Goal: Task Accomplishment & Management: Manage account settings

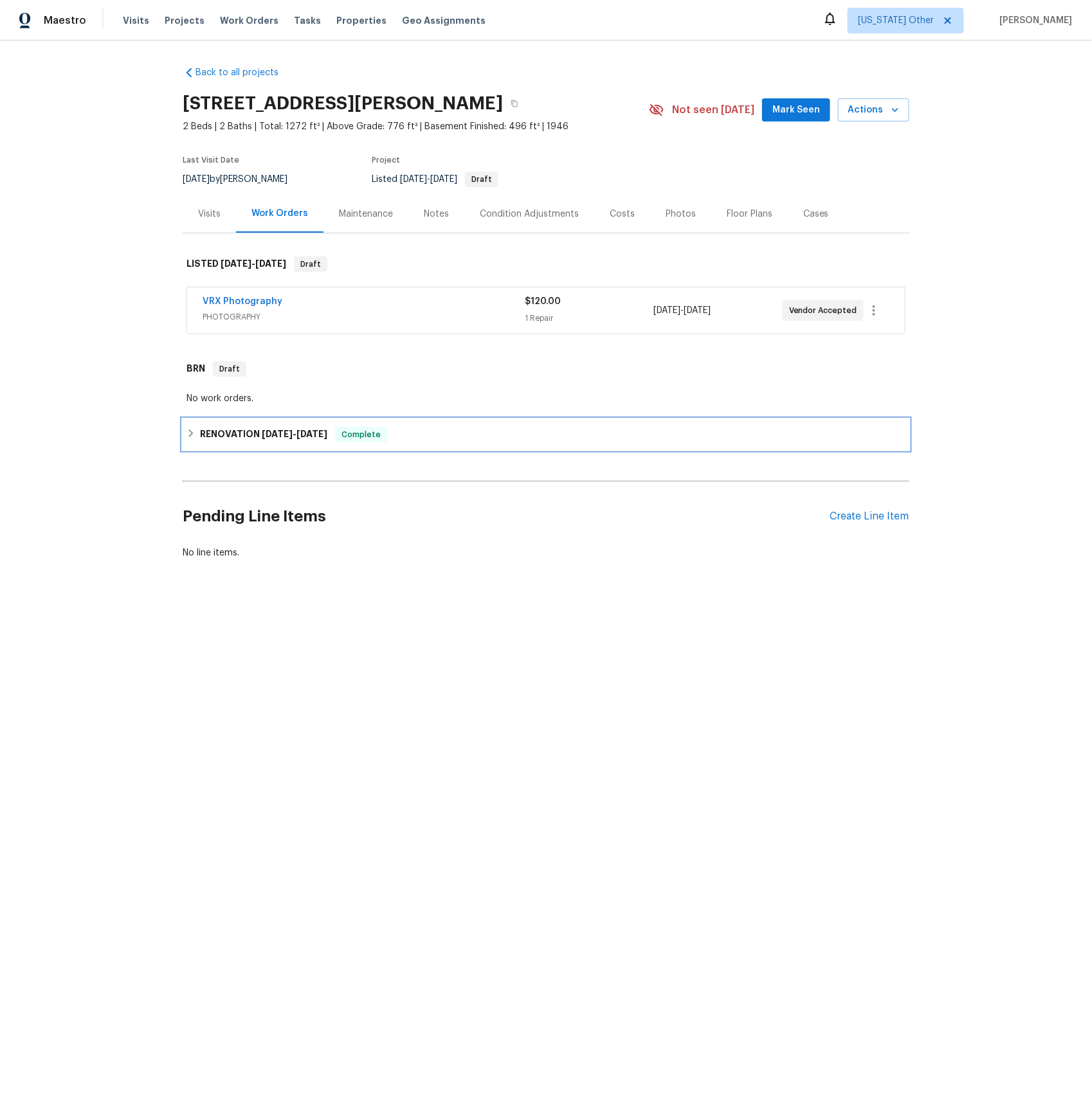
drag, startPoint x: 221, startPoint y: 429, endPoint x: 239, endPoint y: 436, distance: 19.3
click at [221, 429] on h6 "RENOVATION 9/11/25 - 9/23/25" at bounding box center [264, 434] width 127 height 15
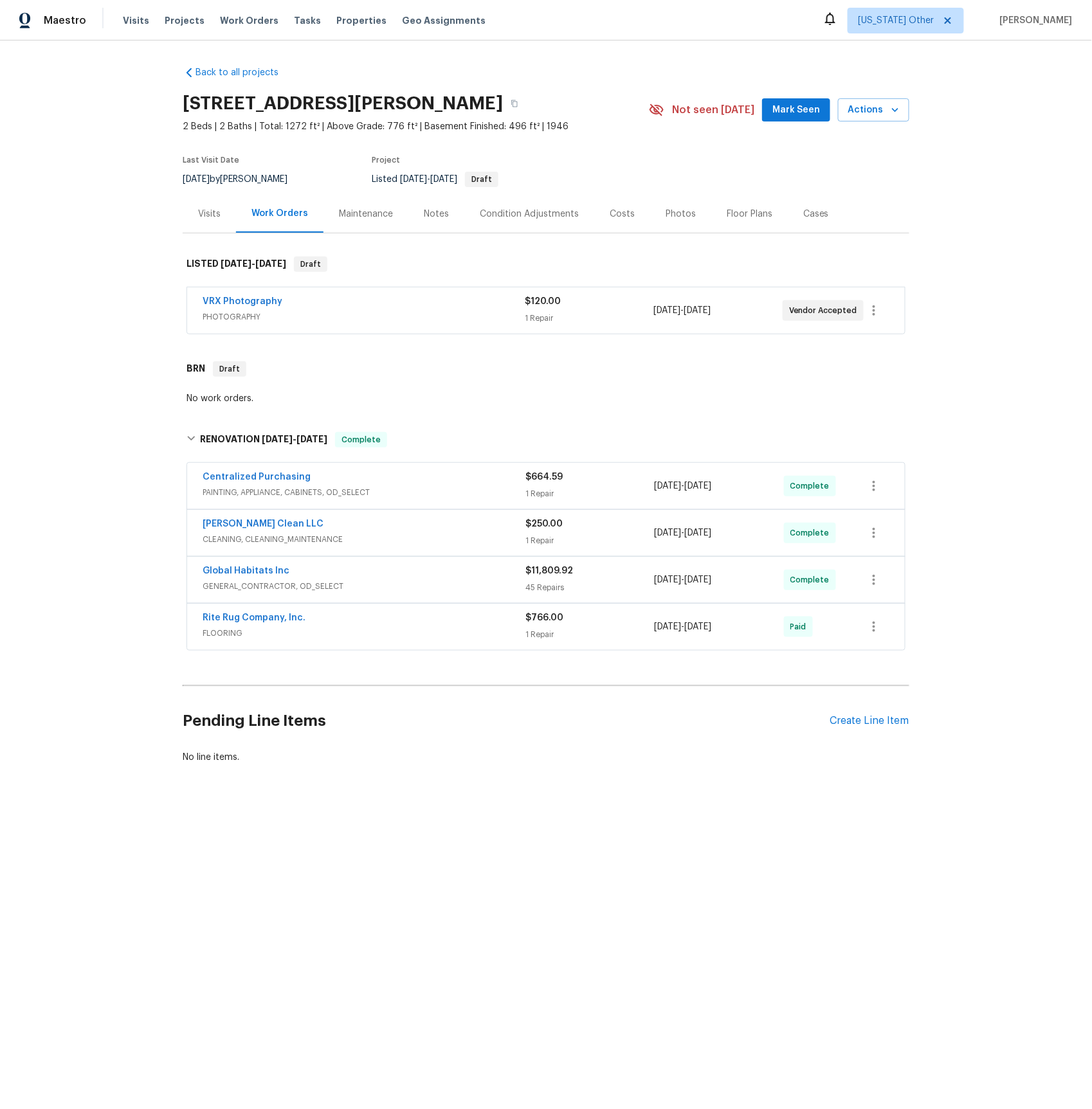
click at [252, 588] on span "GENERAL_CONTRACTOR, OD_SELECT" at bounding box center [364, 586] width 323 height 13
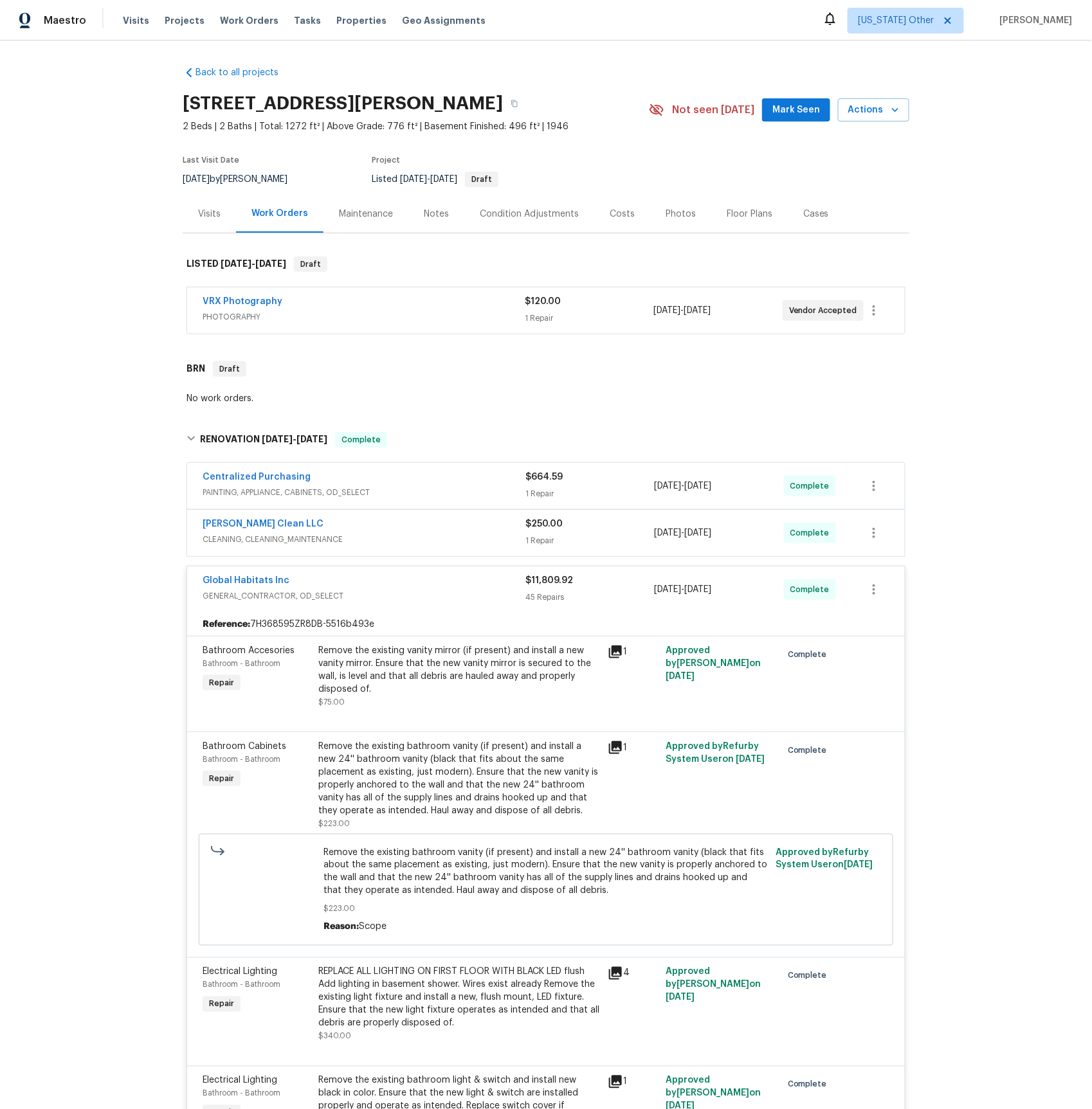
click at [258, 595] on span "GENERAL_CONTRACTOR, OD_SELECT" at bounding box center [364, 596] width 323 height 13
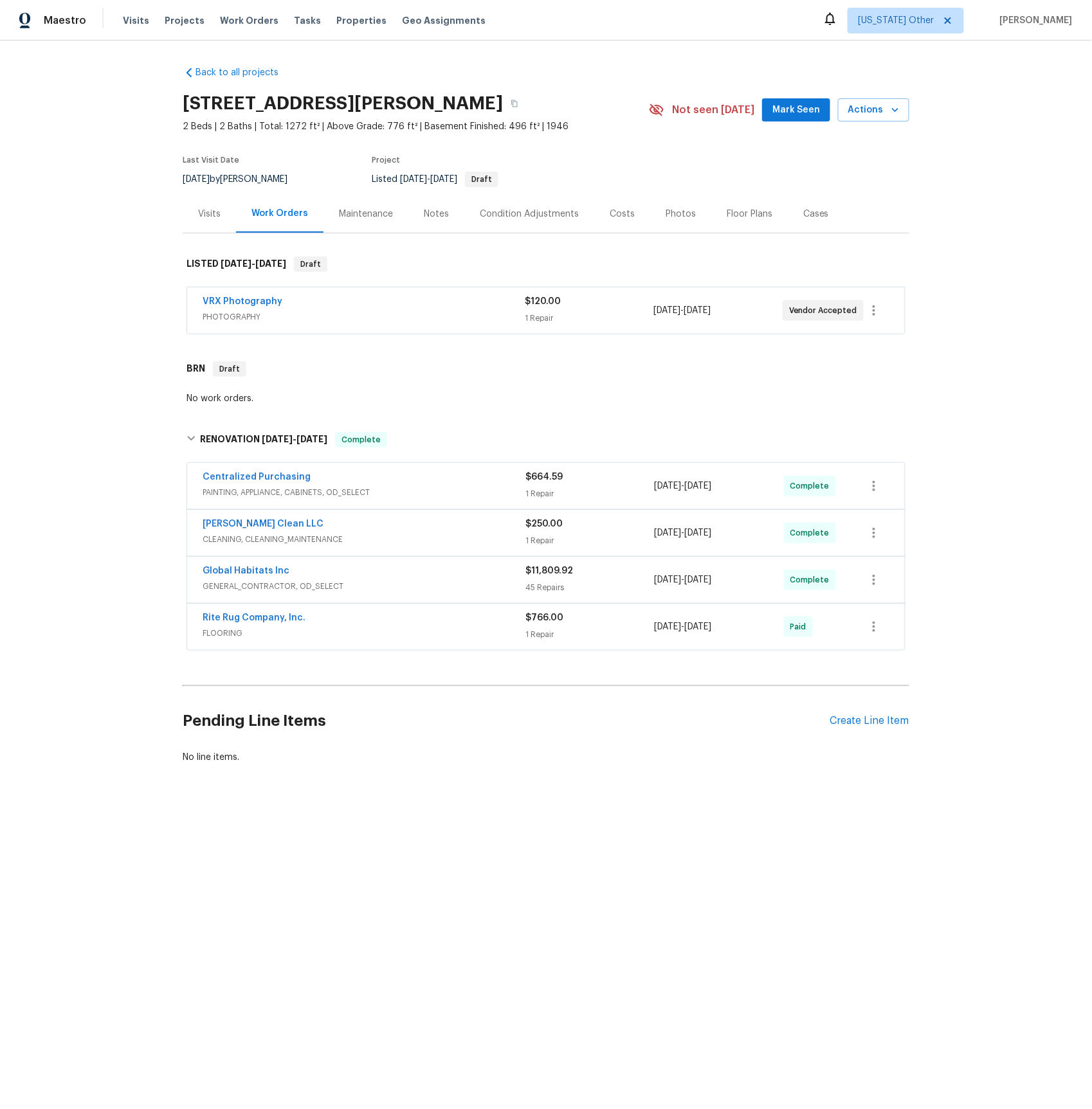
click at [256, 535] on span "CLEANING, CLEANING_MAINTENANCE" at bounding box center [364, 539] width 323 height 13
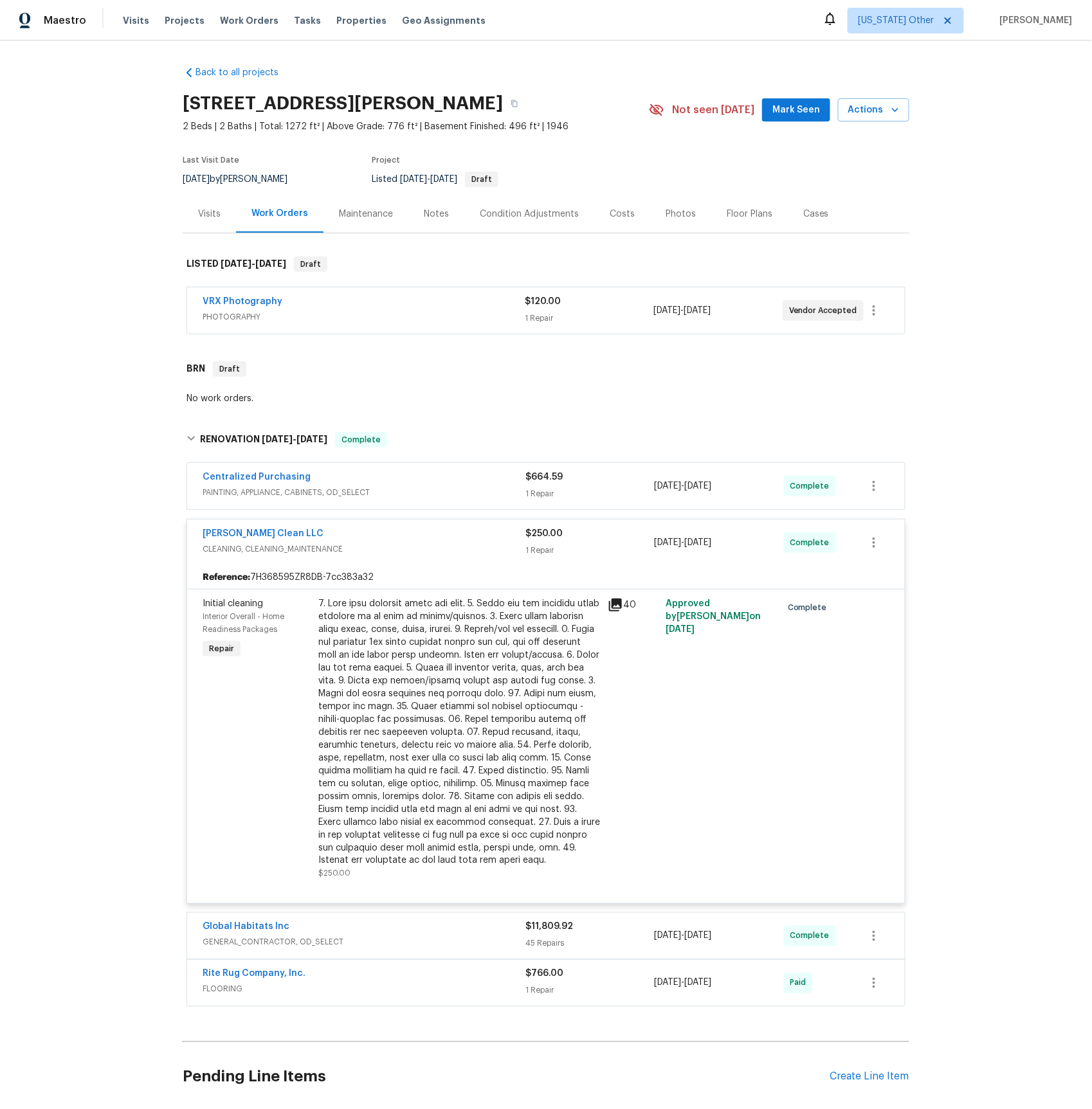
click at [255, 497] on span "PAINTING, APPLIANCE, CABINETS, OD_SELECT" at bounding box center [364, 492] width 323 height 13
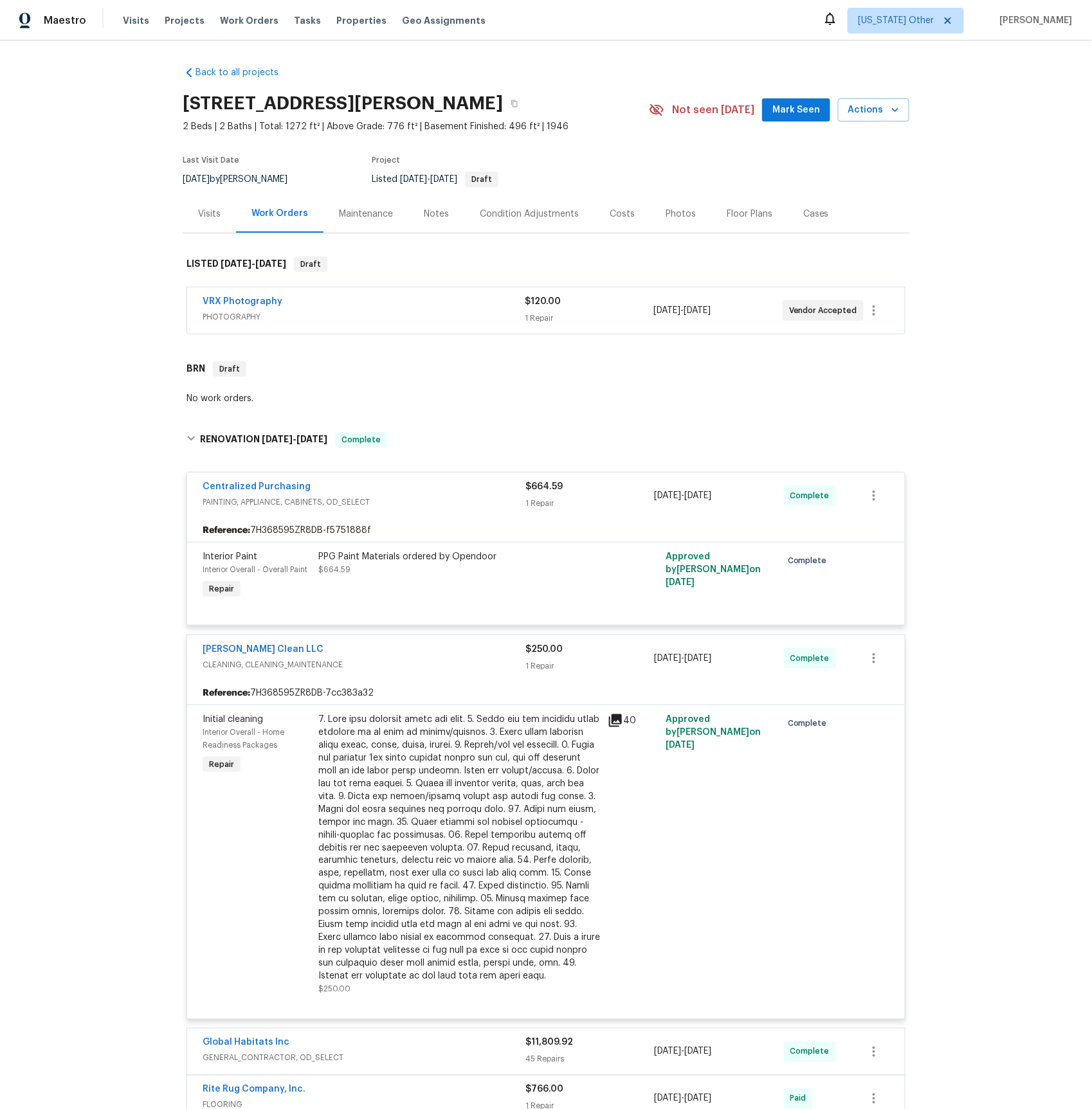
click at [212, 220] on div "Visits" at bounding box center [209, 214] width 23 height 13
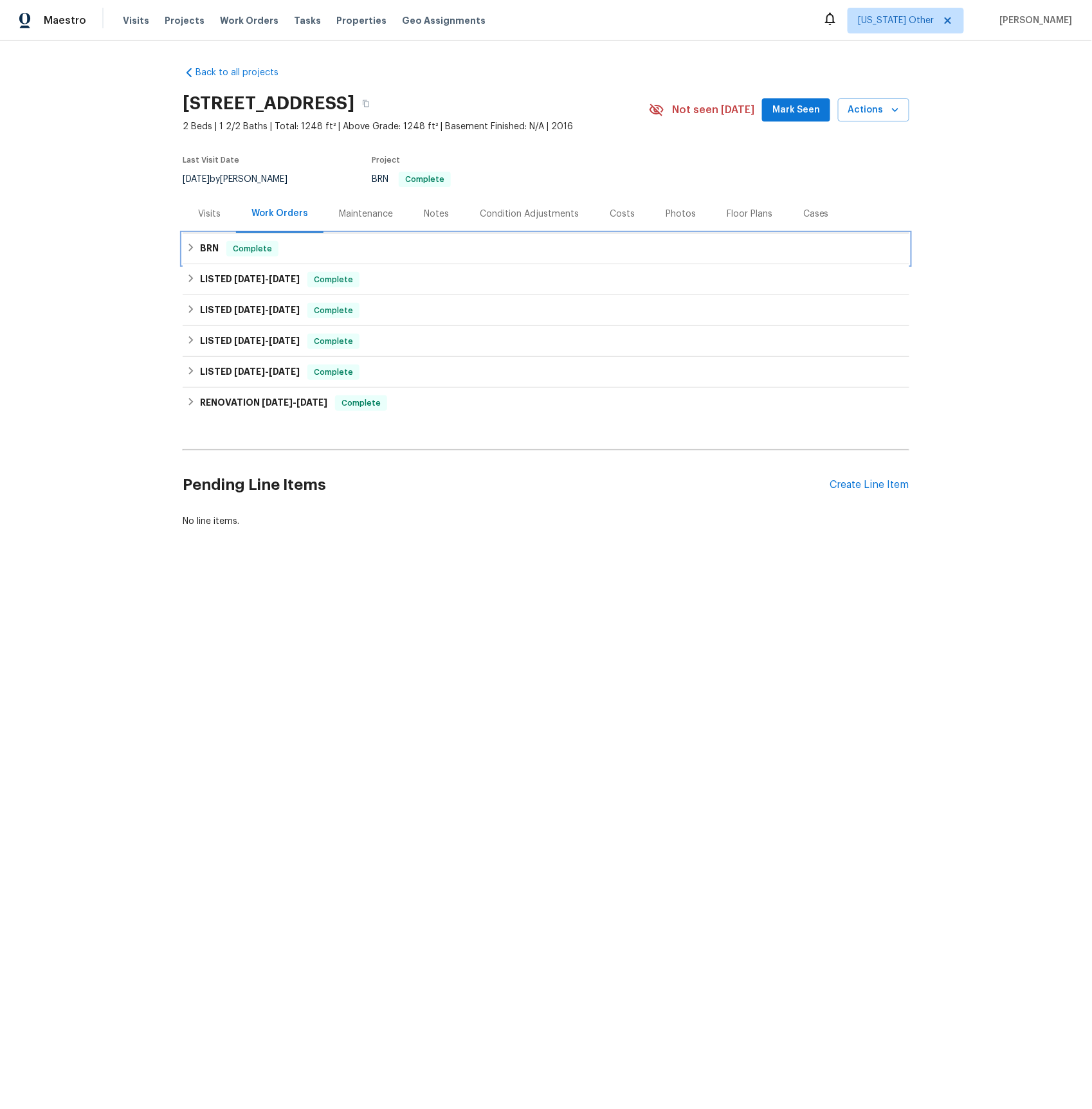
drag, startPoint x: 210, startPoint y: 246, endPoint x: 258, endPoint y: 255, distance: 48.8
click at [210, 246] on h6 "BRN" at bounding box center [209, 248] width 19 height 15
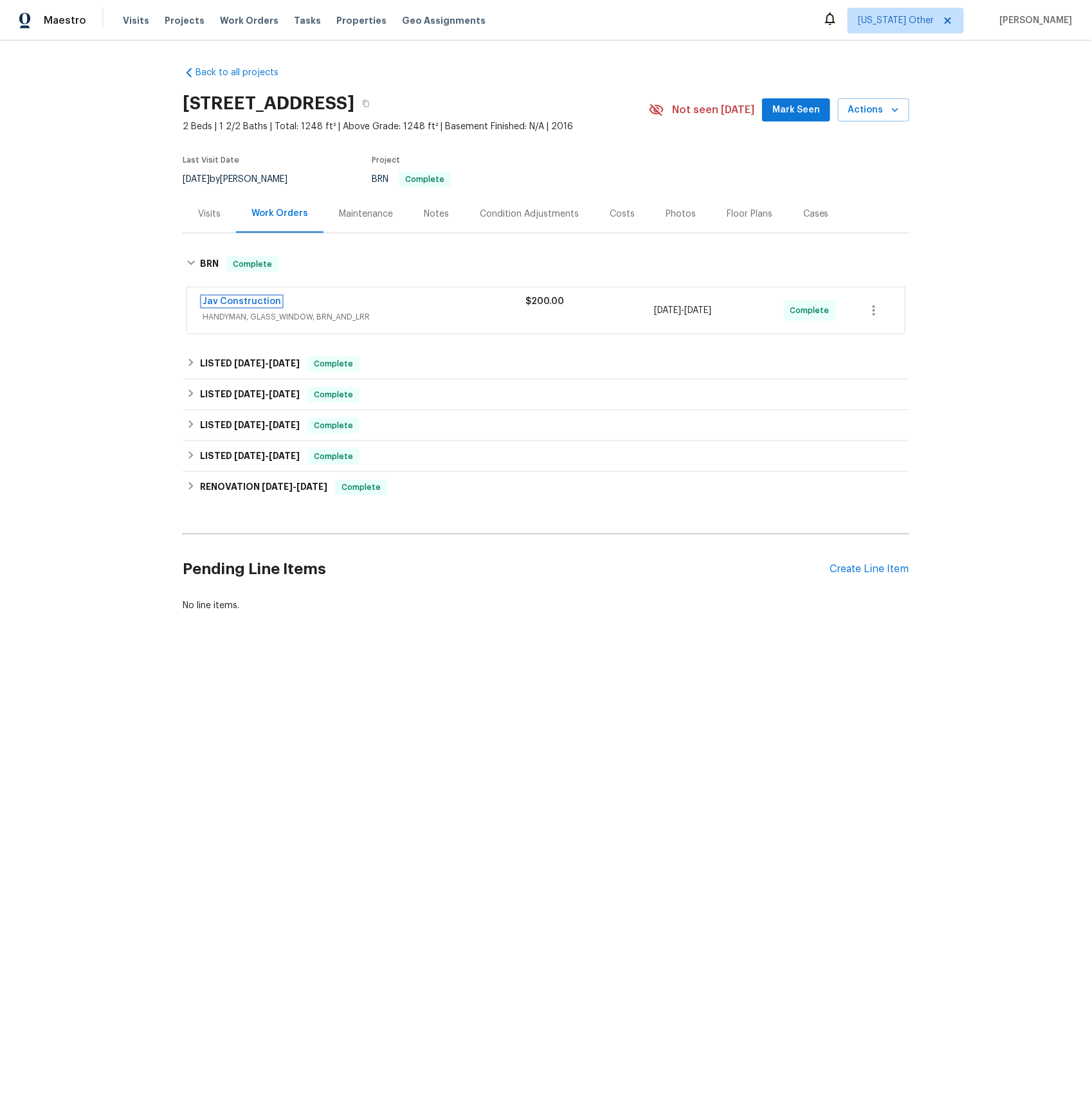
click at [253, 303] on link "Jav Construction" at bounding box center [242, 302] width 78 height 9
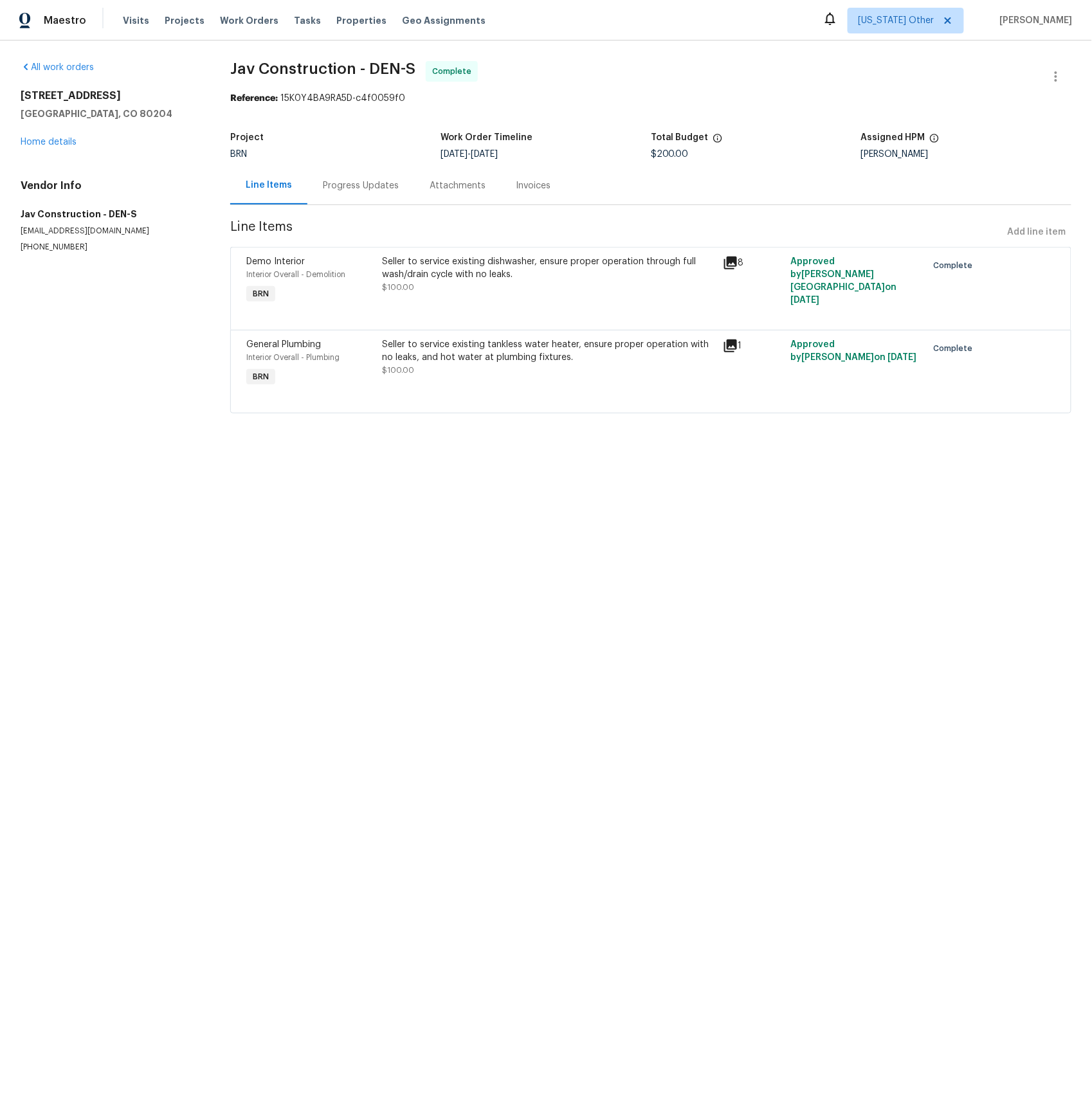
drag, startPoint x: 360, startPoint y: 187, endPoint x: 370, endPoint y: 202, distance: 18.0
click at [359, 187] on div "Progress Updates" at bounding box center [361, 185] width 76 height 13
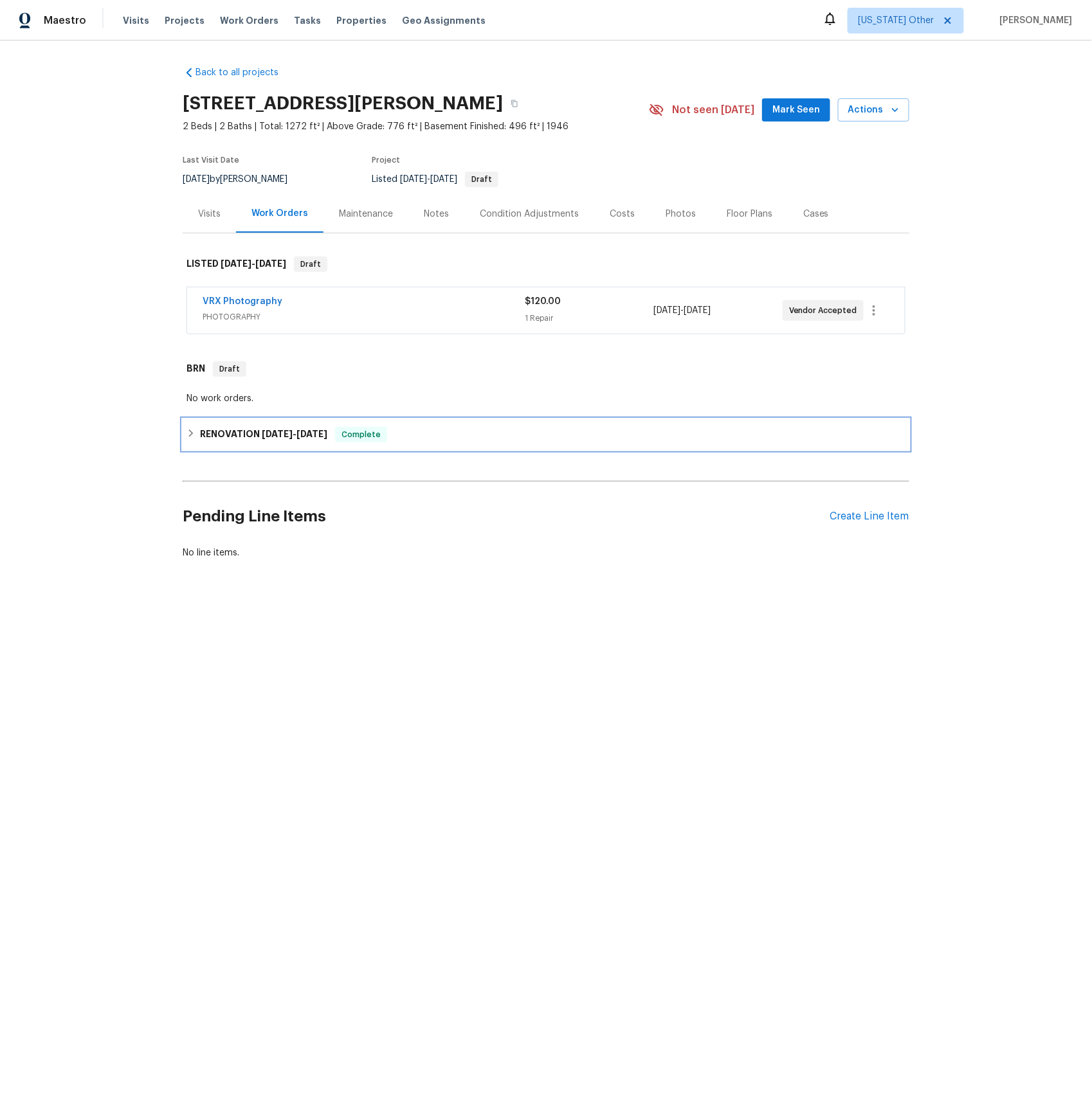
click at [227, 426] on div "RENOVATION 9/11/25 - 9/23/25 Complete" at bounding box center [546, 434] width 727 height 31
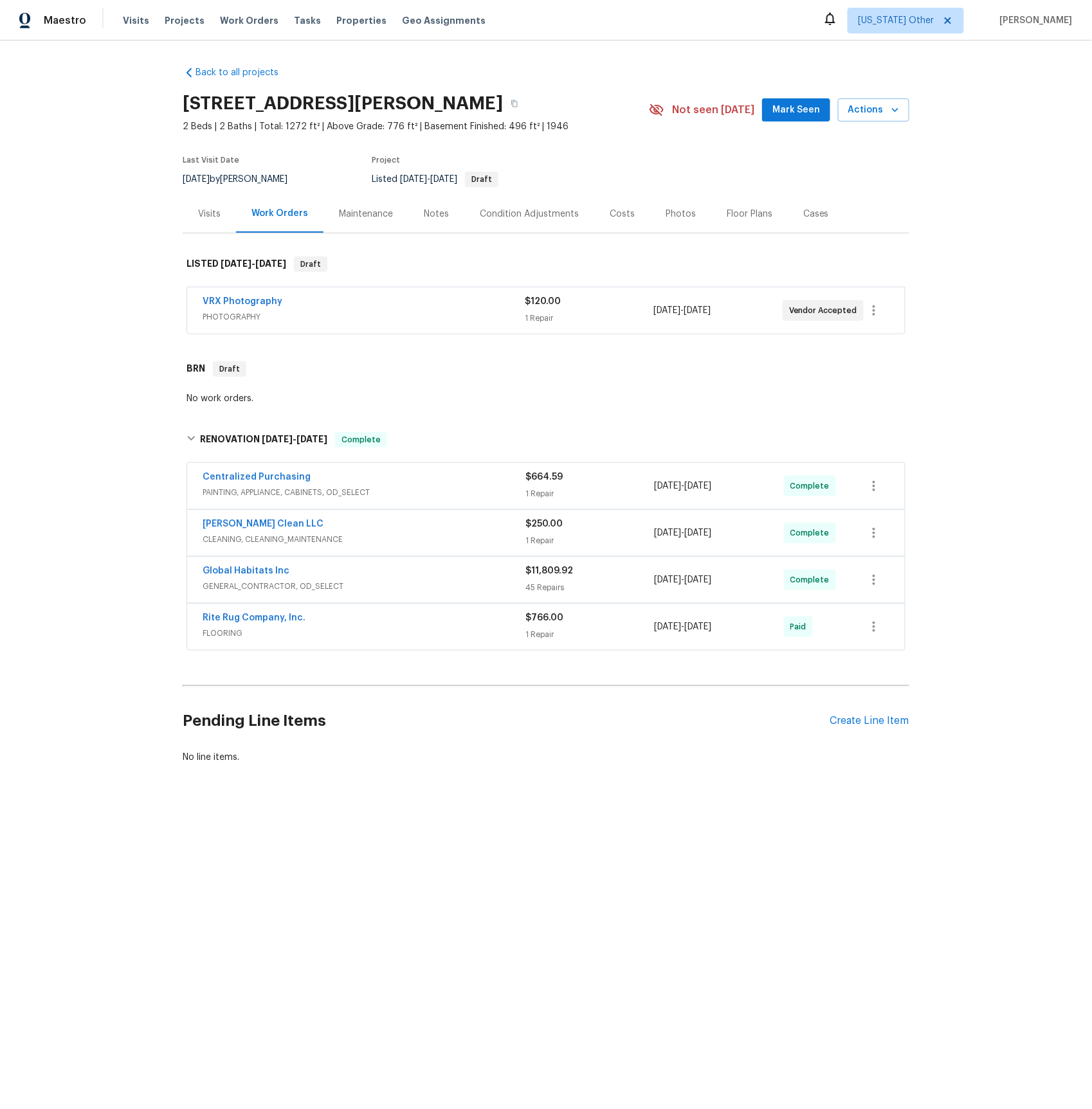
click at [255, 493] on span "PAINTING, APPLIANCE, CABINETS, OD_SELECT" at bounding box center [364, 492] width 323 height 13
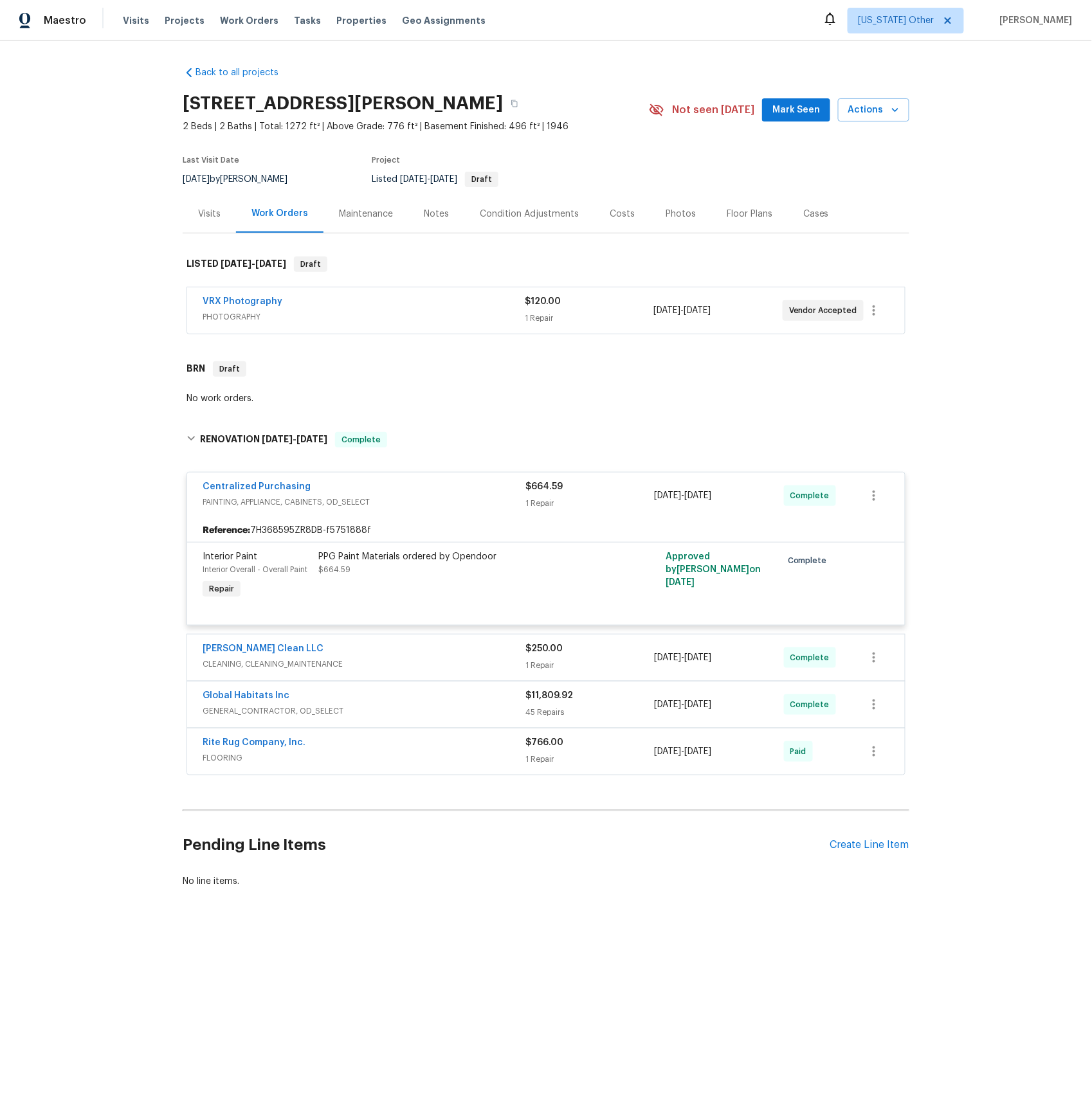
click at [253, 712] on span "GENERAL_CONTRACTOR, OD_SELECT" at bounding box center [364, 711] width 323 height 13
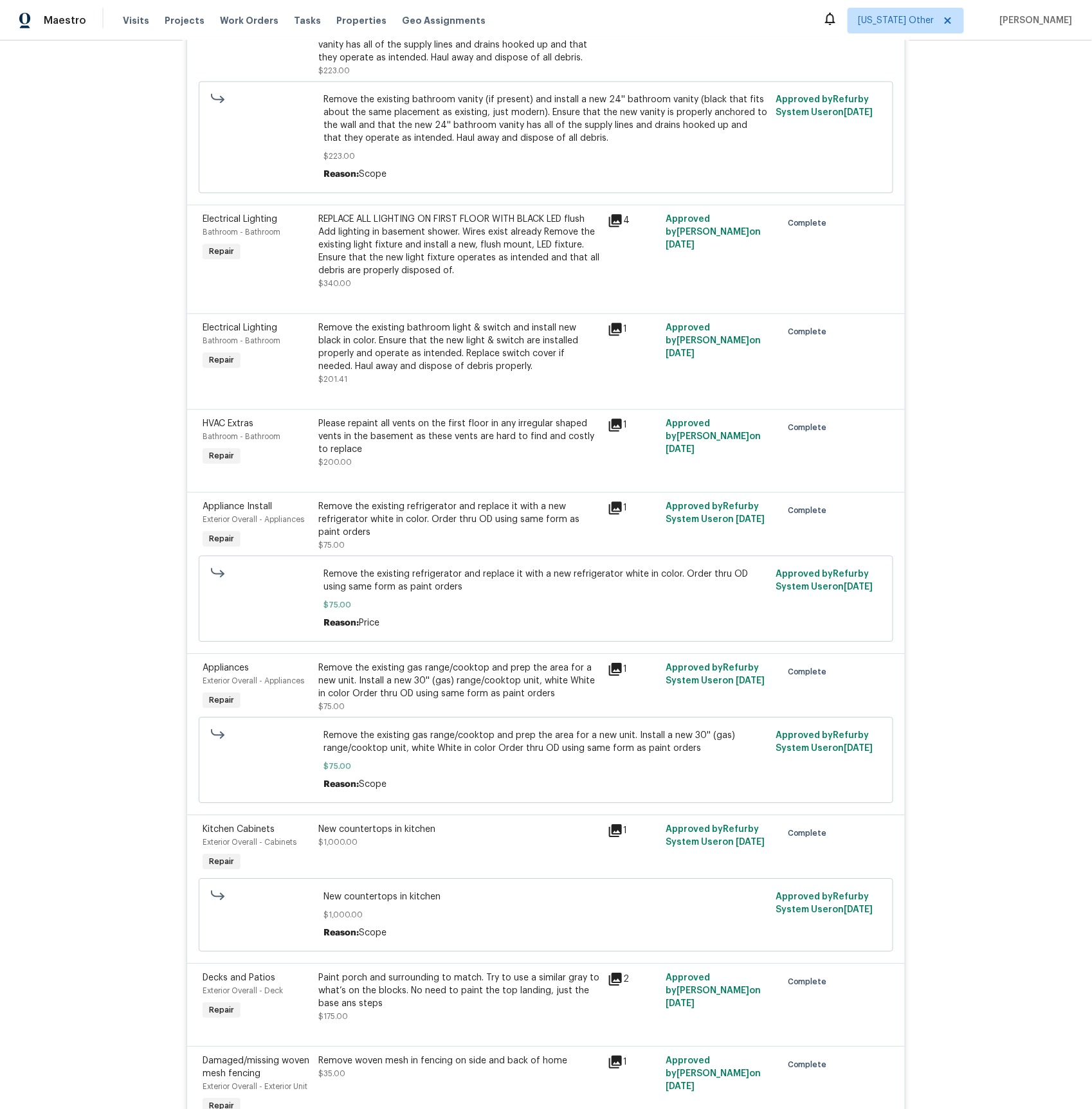
scroll to position [882, 0]
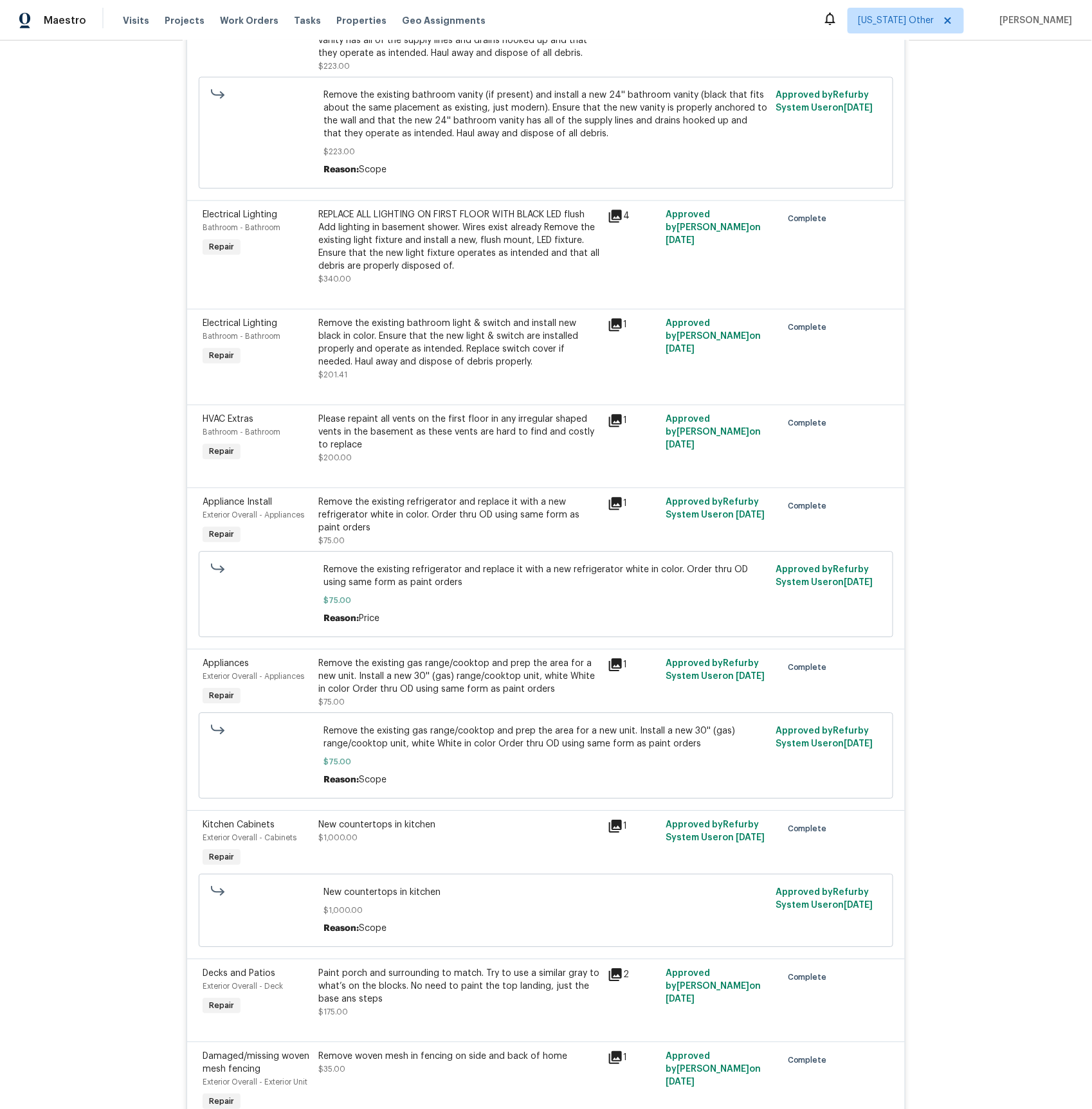
click at [615, 672] on icon at bounding box center [615, 665] width 15 height 15
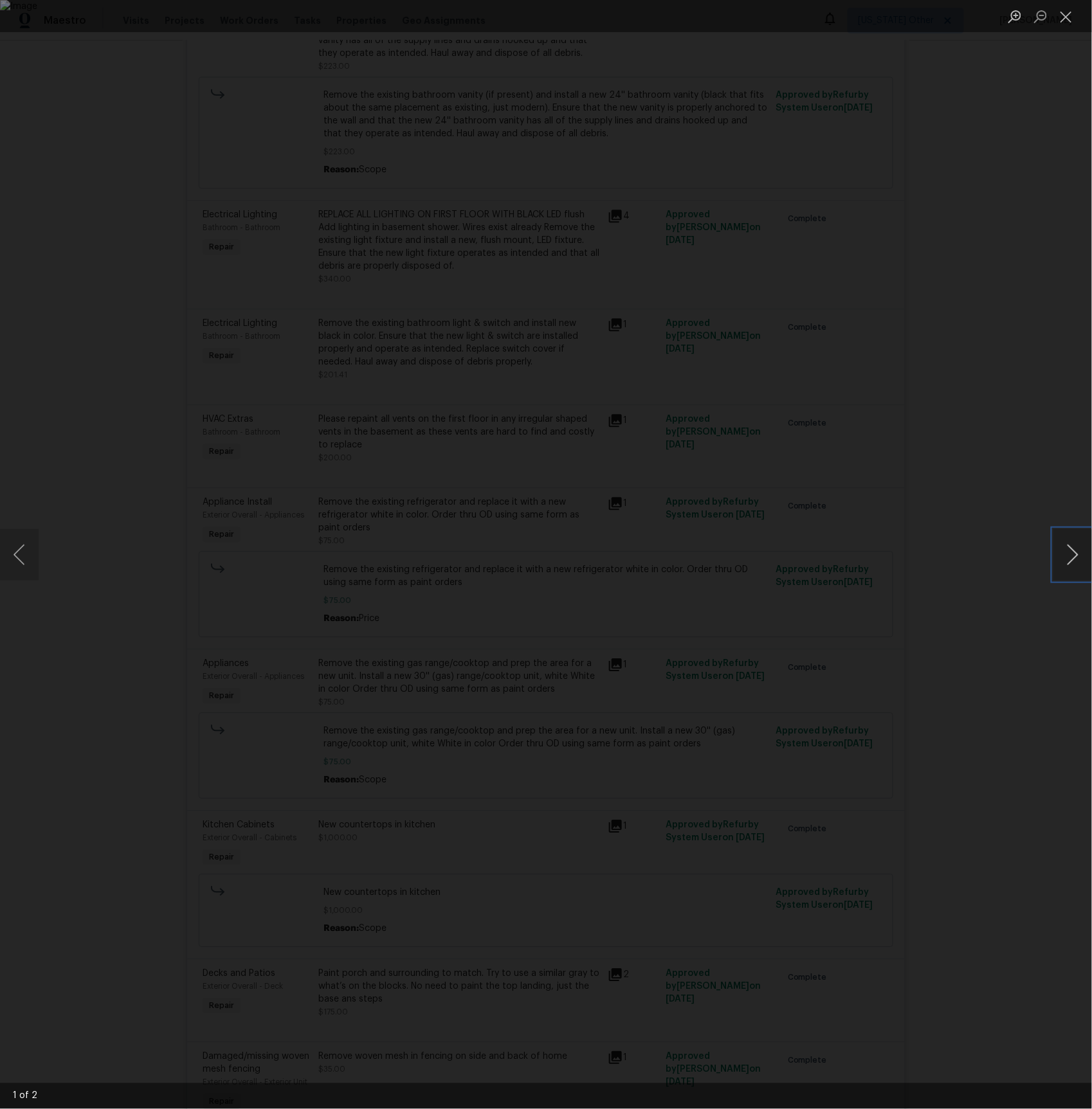
click at [1058, 554] on button "Next image" at bounding box center [1072, 555] width 38 height 51
click at [1064, 547] on button "Next image" at bounding box center [1072, 555] width 38 height 51
drag, startPoint x: 1021, startPoint y: 324, endPoint x: 992, endPoint y: 325, distance: 29.0
click at [1020, 324] on div "Lightbox" at bounding box center [546, 554] width 1092 height 1109
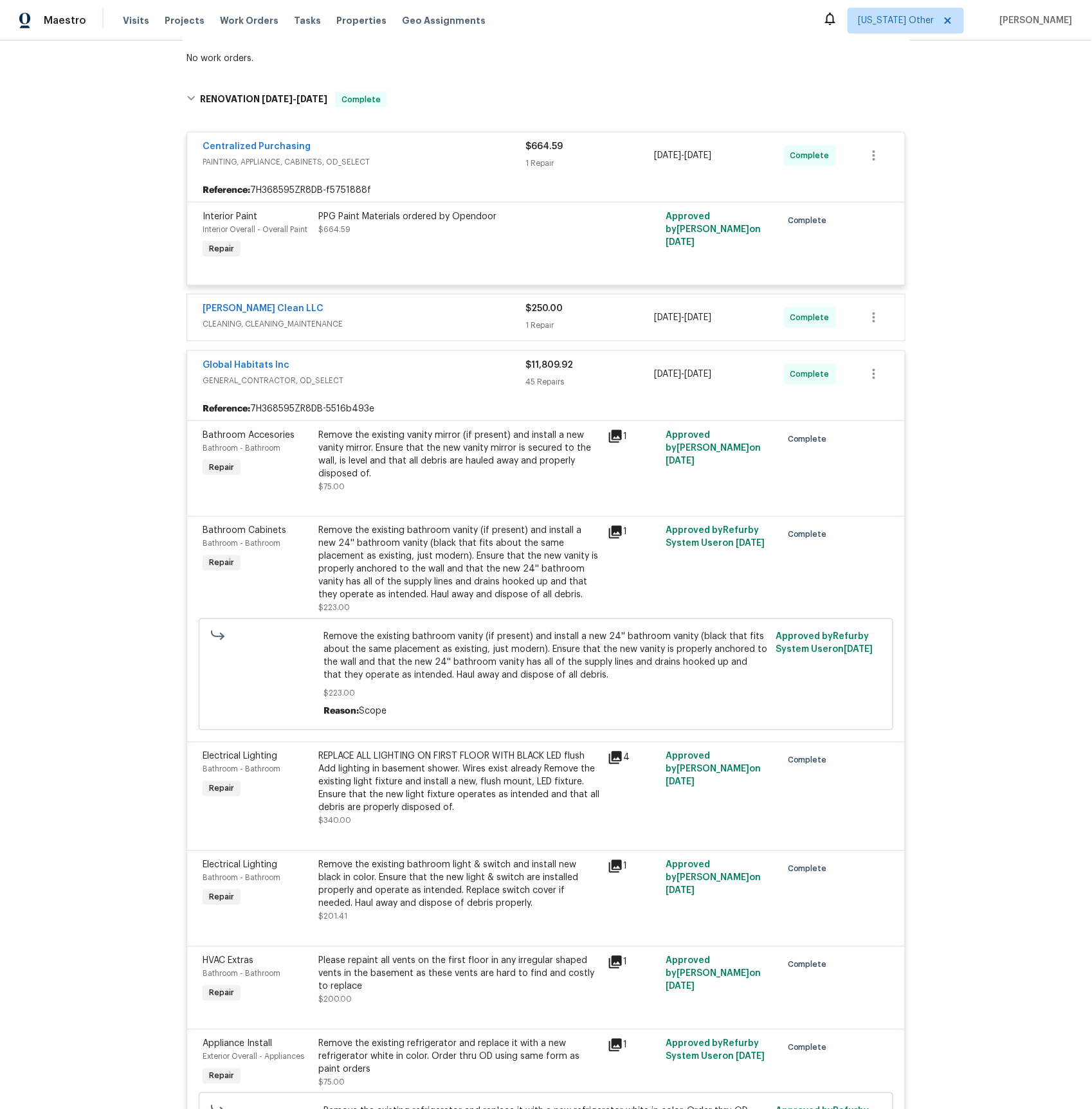
scroll to position [0, 0]
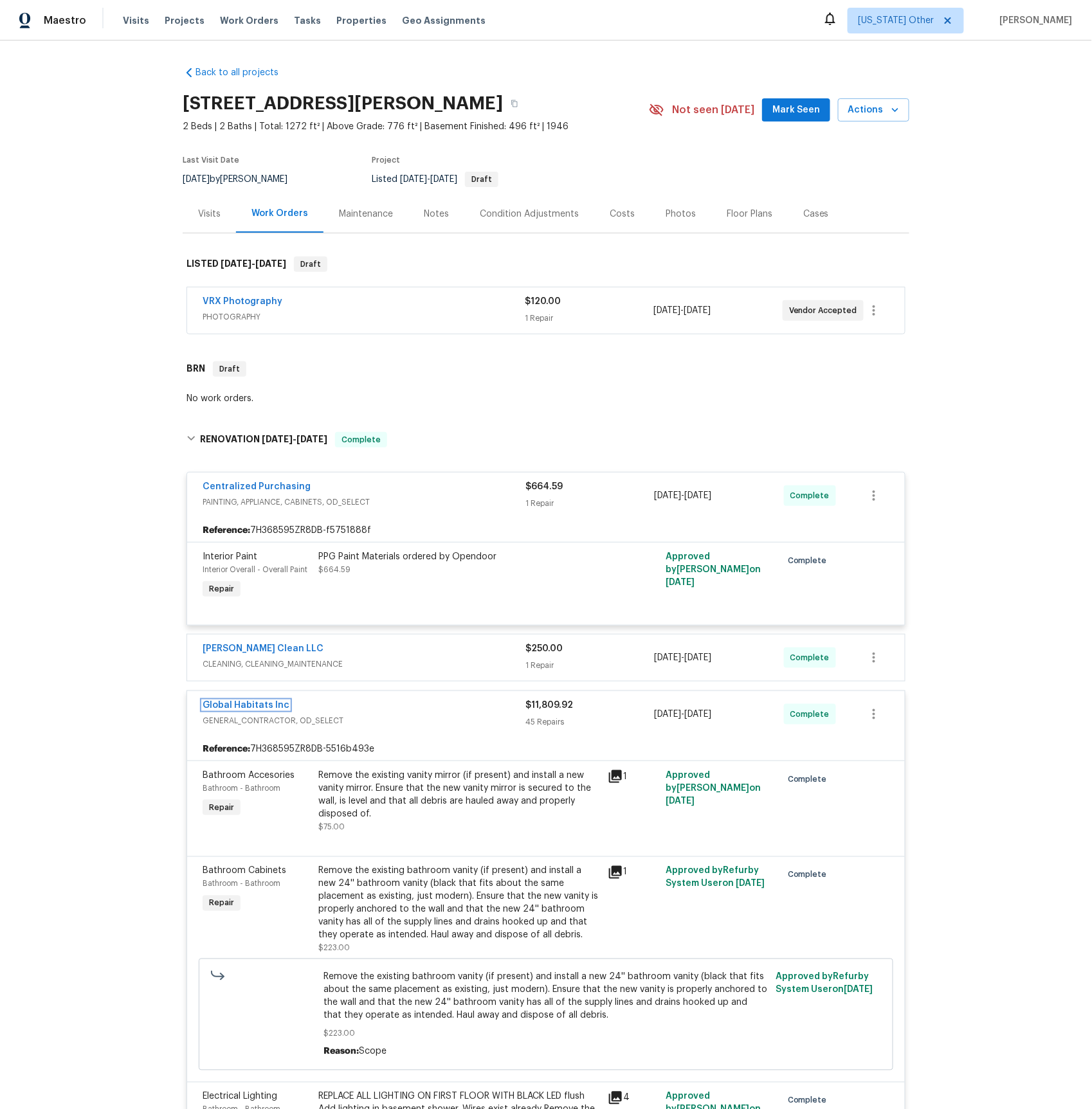
click at [267, 710] on link "Global Habitats Inc" at bounding box center [246, 705] width 87 height 9
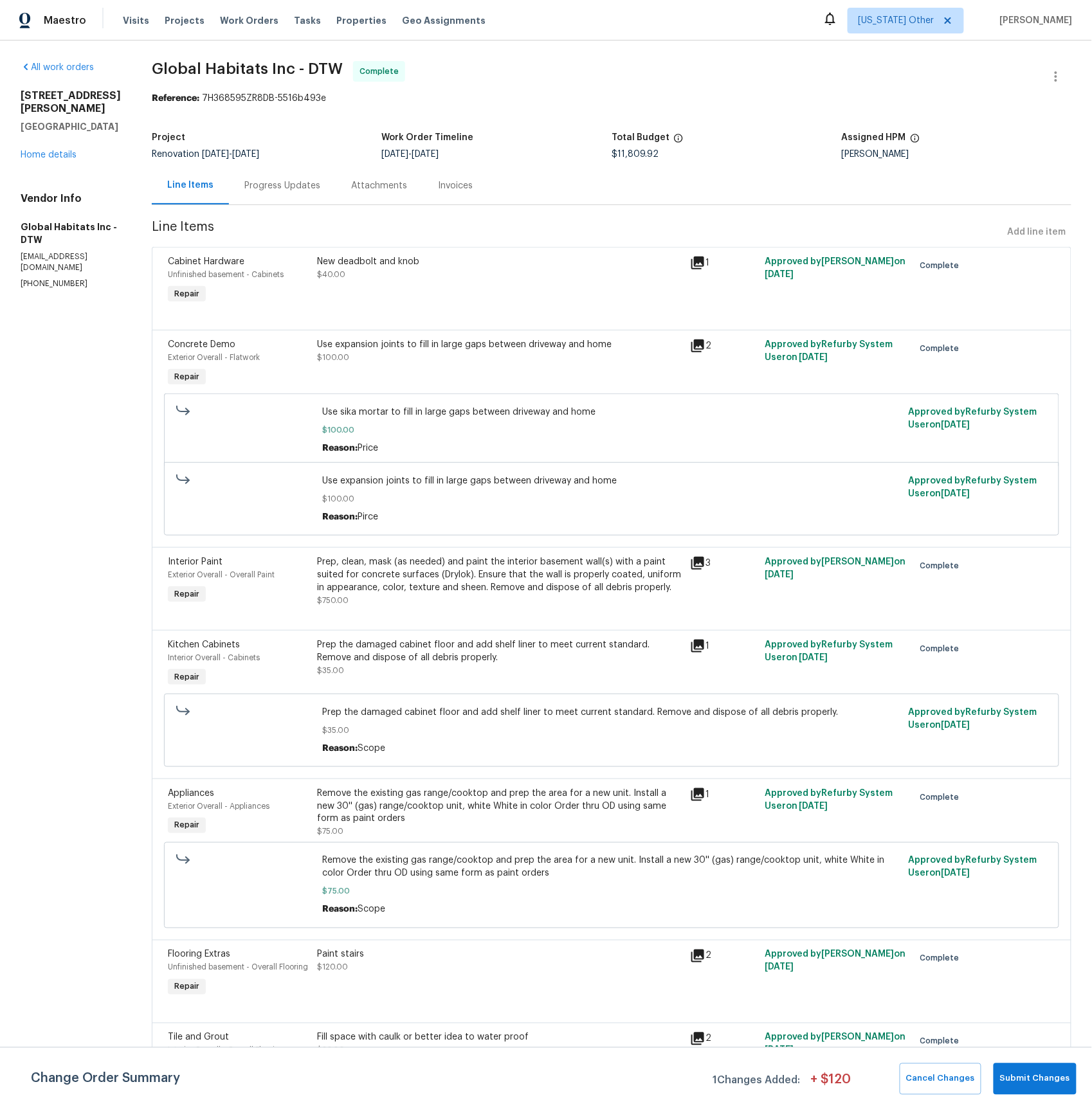
click at [295, 190] on div "Progress Updates" at bounding box center [282, 185] width 76 height 13
click at [214, 190] on div "Line Items" at bounding box center [190, 184] width 46 height 13
drag, startPoint x: 280, startPoint y: 187, endPoint x: 282, endPoint y: 200, distance: 13.2
click at [279, 187] on div "Progress Updates" at bounding box center [282, 185] width 76 height 13
